Goal: Information Seeking & Learning: Learn about a topic

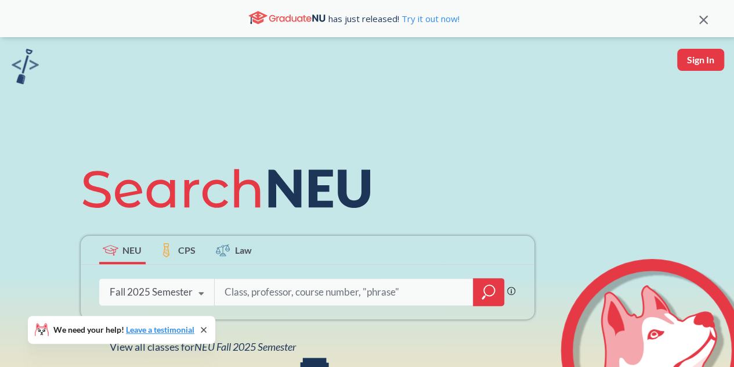
click at [175, 288] on div "Fall 2025 Semester" at bounding box center [151, 291] width 83 height 13
drag, startPoint x: 175, startPoint y: 288, endPoint x: 74, endPoint y: 195, distance: 137.5
click at [74, 195] on div "NEU CPS Law Phrase search guarantees the exact search appears in the results. E…" at bounding box center [307, 254] width 467 height 197
click at [164, 289] on div "Fall 2025 Semester" at bounding box center [151, 291] width 83 height 13
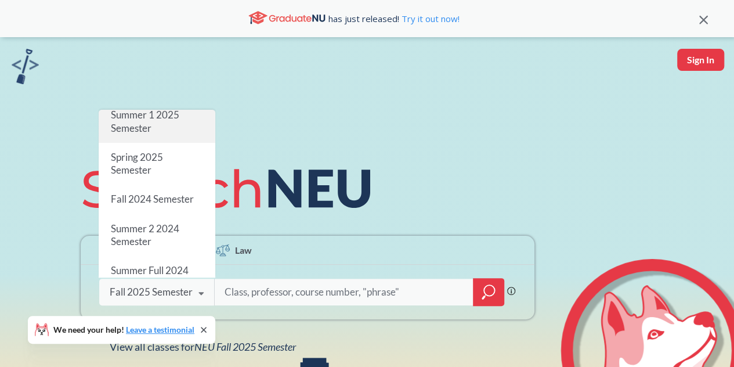
scroll to position [118, 0]
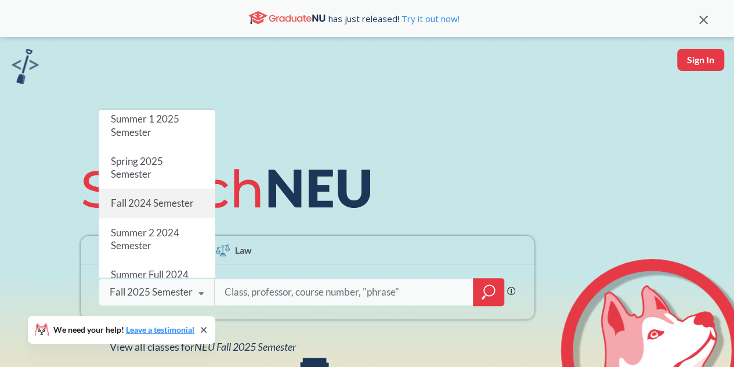
click at [175, 190] on div "Fall 2024 Semester" at bounding box center [157, 203] width 117 height 29
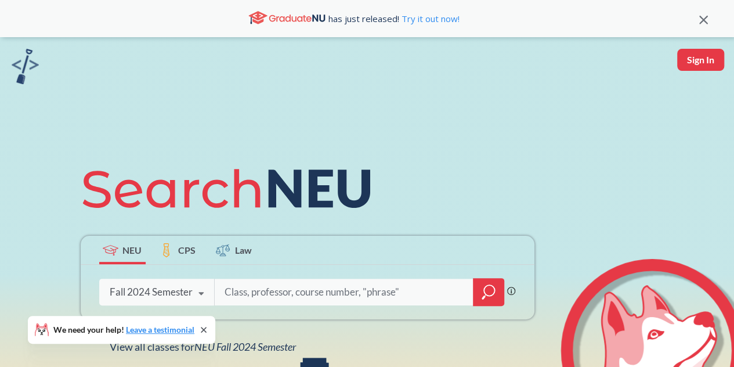
click at [251, 292] on input "search" at bounding box center [343, 292] width 241 height 24
type input "5010"
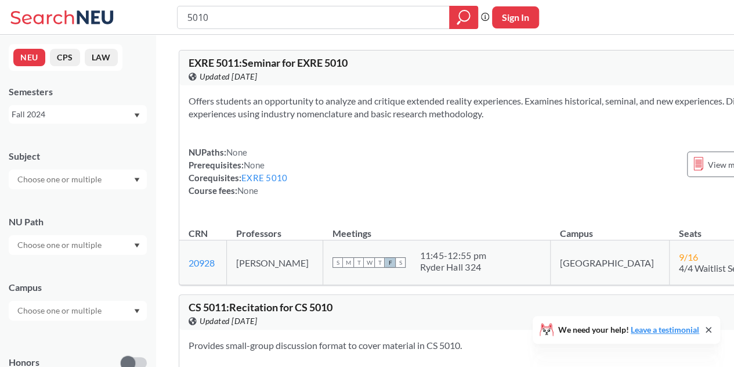
click at [107, 180] on input "text" at bounding box center [60, 179] width 97 height 14
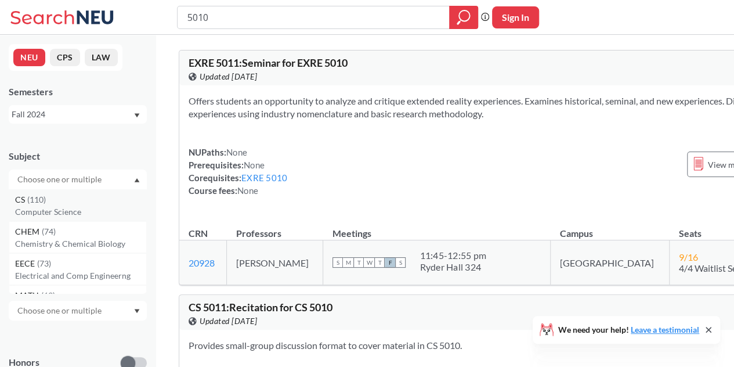
click at [88, 193] on div "CS ( 110 )" at bounding box center [80, 199] width 131 height 13
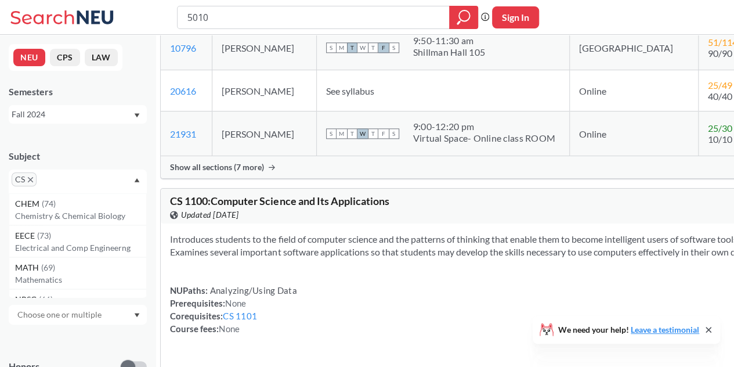
scroll to position [633, 0]
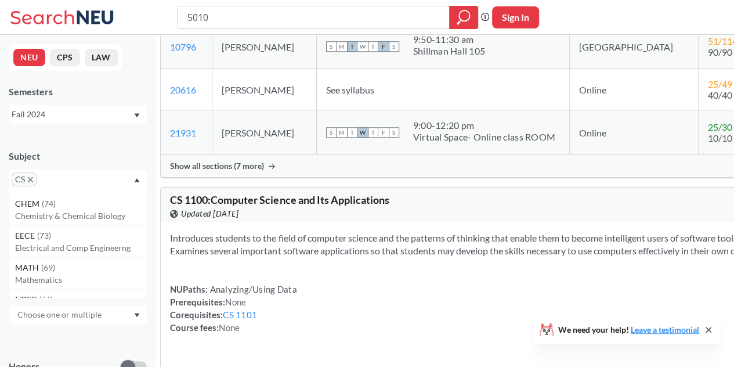
click at [275, 169] on icon at bounding box center [272, 166] width 6 height 6
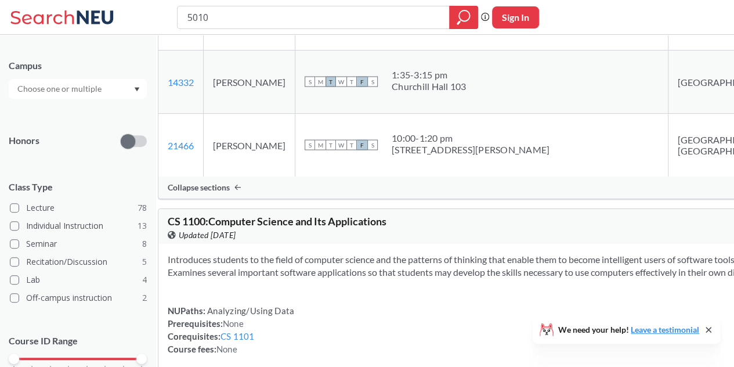
scroll to position [226, 0]
click at [104, 89] on input "text" at bounding box center [60, 88] width 97 height 14
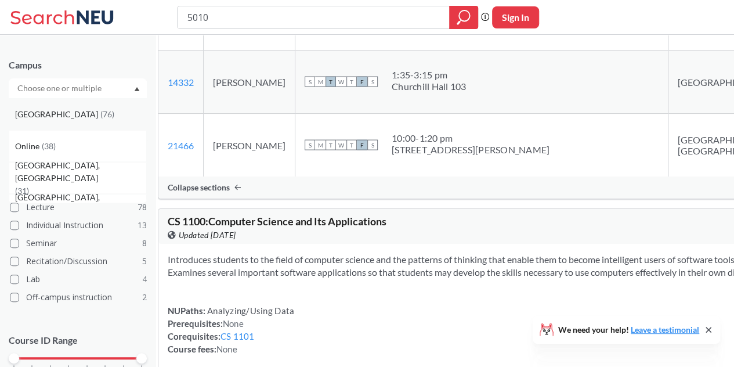
click at [88, 114] on div "Boston ( 76 )" at bounding box center [80, 114] width 131 height 13
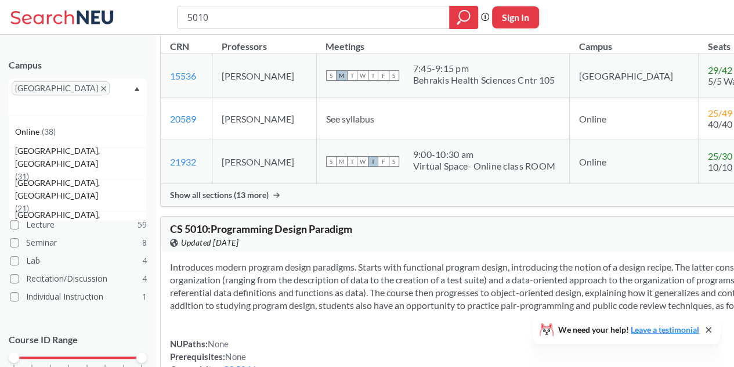
scroll to position [225, 0]
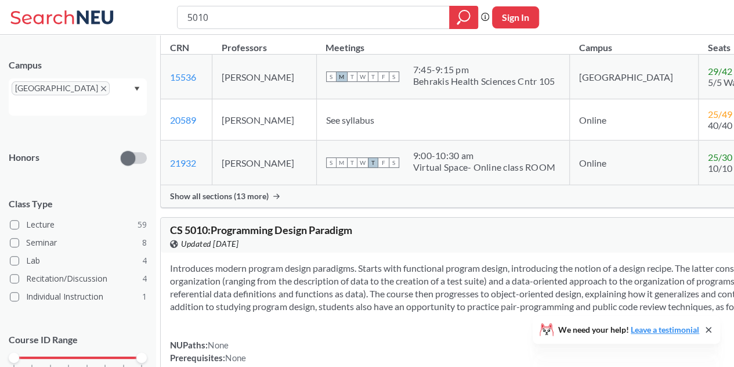
click at [269, 201] on span "Show all sections (13 more)" at bounding box center [219, 196] width 99 height 10
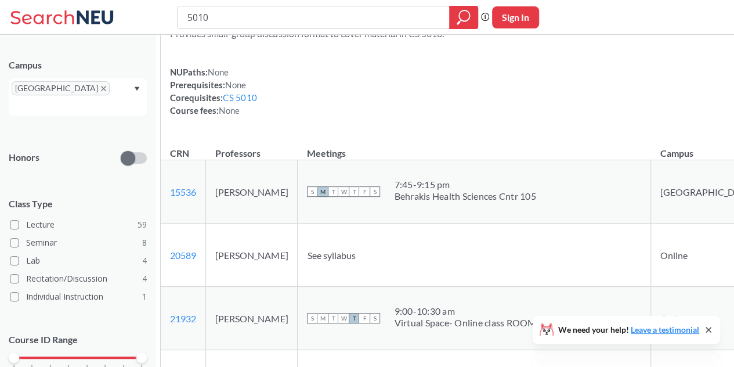
scroll to position [118, 0]
click at [651, 193] on td "[GEOGRAPHIC_DATA]" at bounding box center [708, 192] width 115 height 63
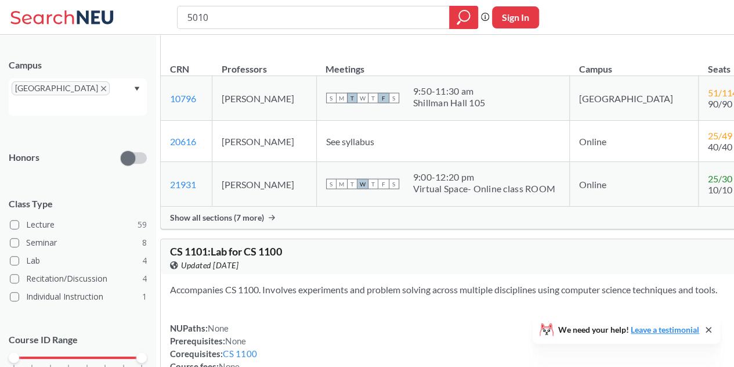
scroll to position [1463, 0]
click at [264, 222] on span "Show all sections (7 more)" at bounding box center [217, 217] width 94 height 10
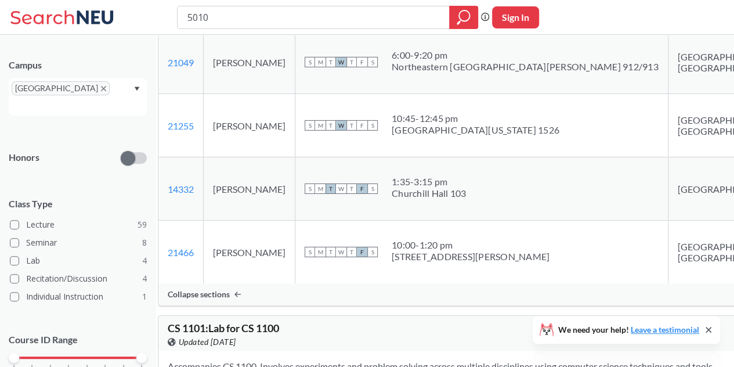
scroll to position [1886, 0]
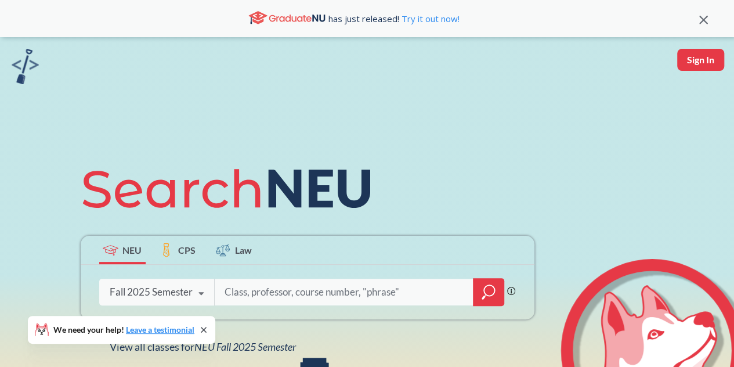
click at [259, 288] on input "search" at bounding box center [343, 292] width 241 height 24
type input "cs 5010"
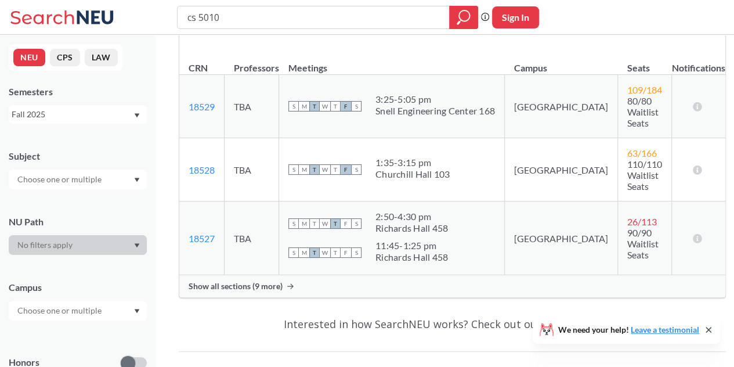
scroll to position [212, 0]
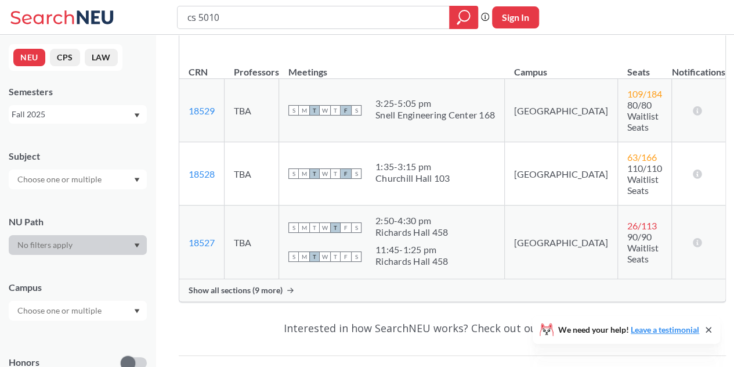
click at [265, 285] on span "Show all sections (9 more)" at bounding box center [235, 290] width 94 height 10
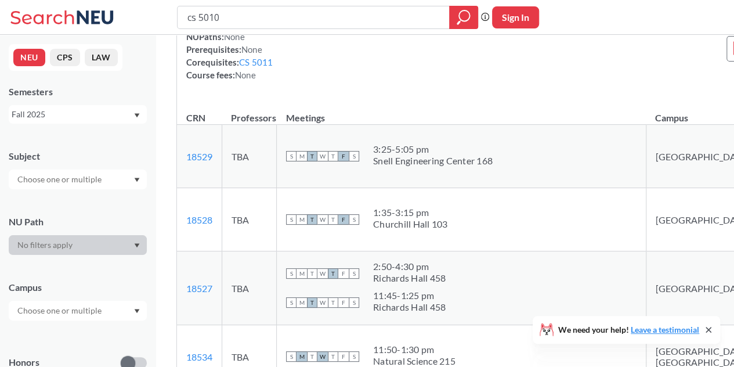
scroll to position [86, 0]
